Goal: Task Accomplishment & Management: Manage account settings

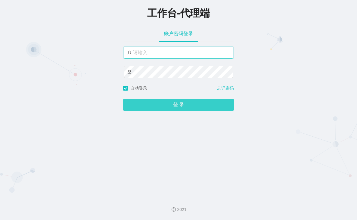
type input "baoqiang520"
click at [165, 100] on button "登 录" at bounding box center [178, 105] width 111 height 12
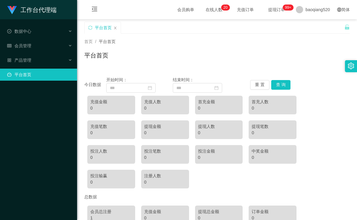
click at [52, 126] on div "工作台代理端 数据中心 会员管理 产品管理 平台首页" at bounding box center [38, 110] width 77 height 220
click at [203, 12] on span "在线人数 0 1 2 3 4 5 6 7 8 9 0 1 2 3 4 5 6 7 8 9 0 1 2 3 4 5 6 7 8 9 0 1 2 3 4 5 6 …" at bounding box center [213, 10] width 23 height 4
